Goal: Check status: Verify the current state of an ongoing process or item

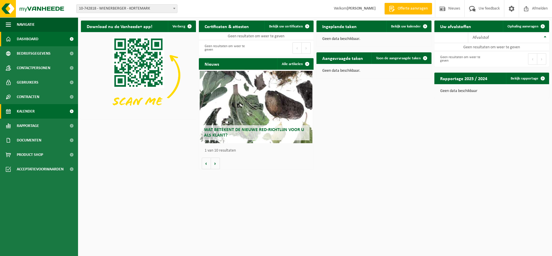
click at [24, 111] on span "Kalender" at bounding box center [26, 111] width 18 height 14
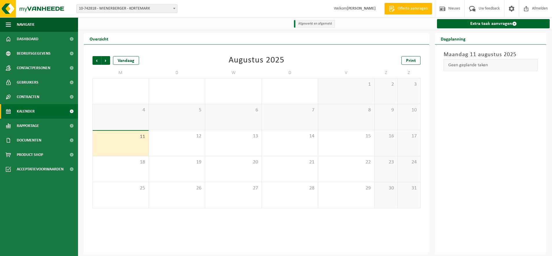
click at [174, 7] on span at bounding box center [174, 9] width 6 height 8
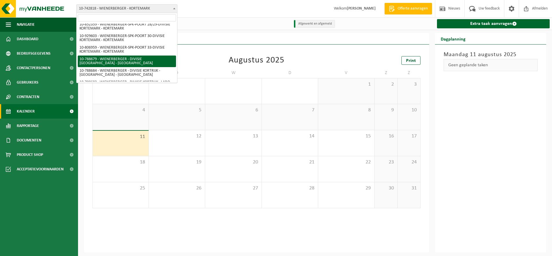
scroll to position [289, 0]
select select "29228"
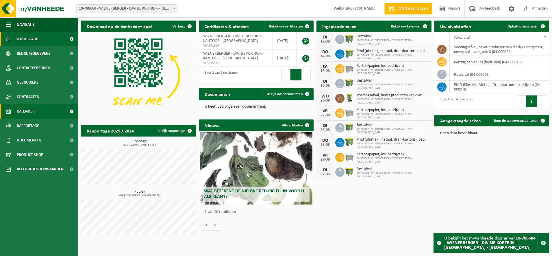
click at [31, 112] on span "Kalender" at bounding box center [26, 111] width 18 height 14
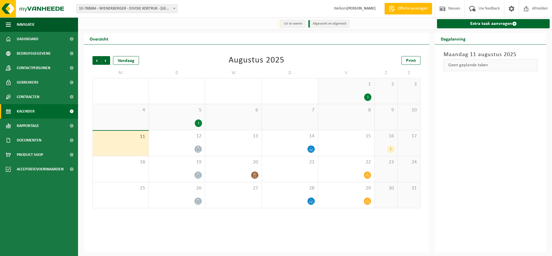
click at [367, 96] on div "1" at bounding box center [367, 97] width 7 height 8
